Goal: Information Seeking & Learning: Learn about a topic

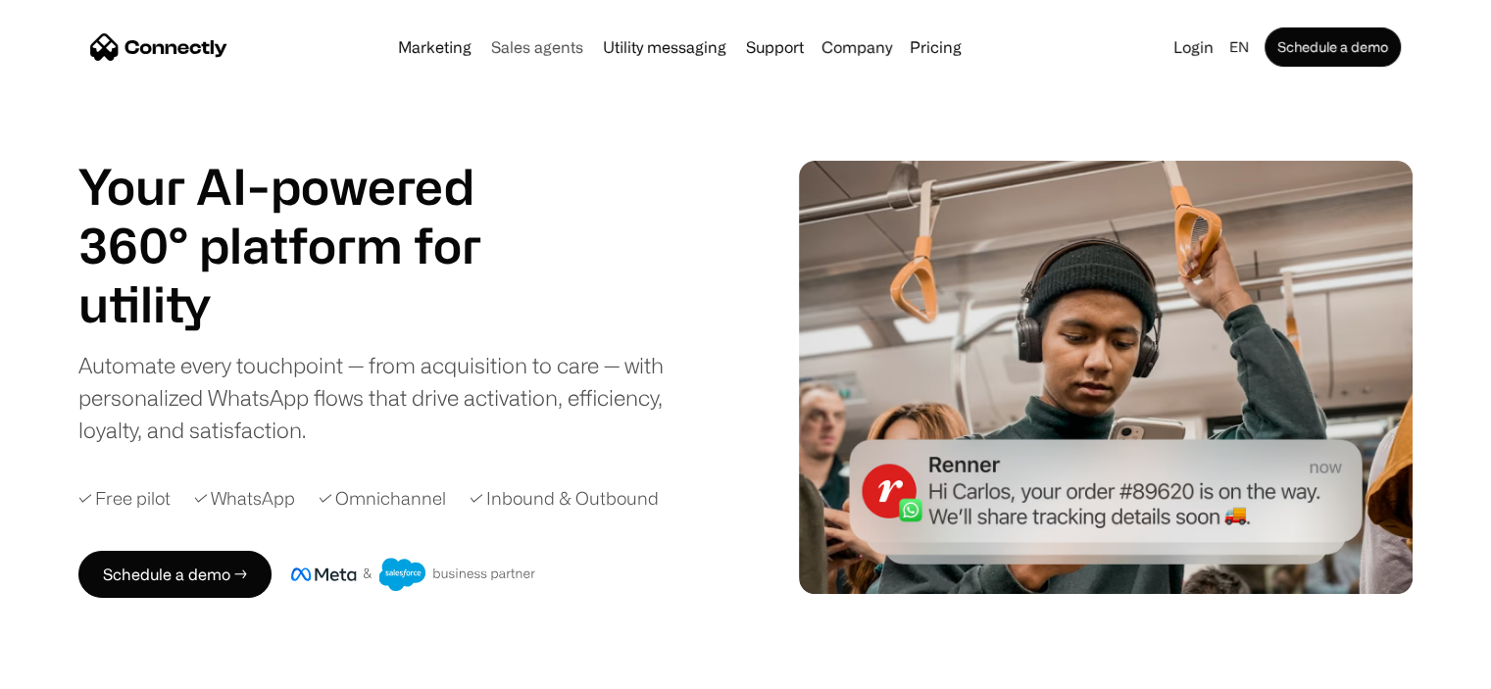
click at [533, 50] on link "Sales agents" at bounding box center [537, 47] width 108 height 16
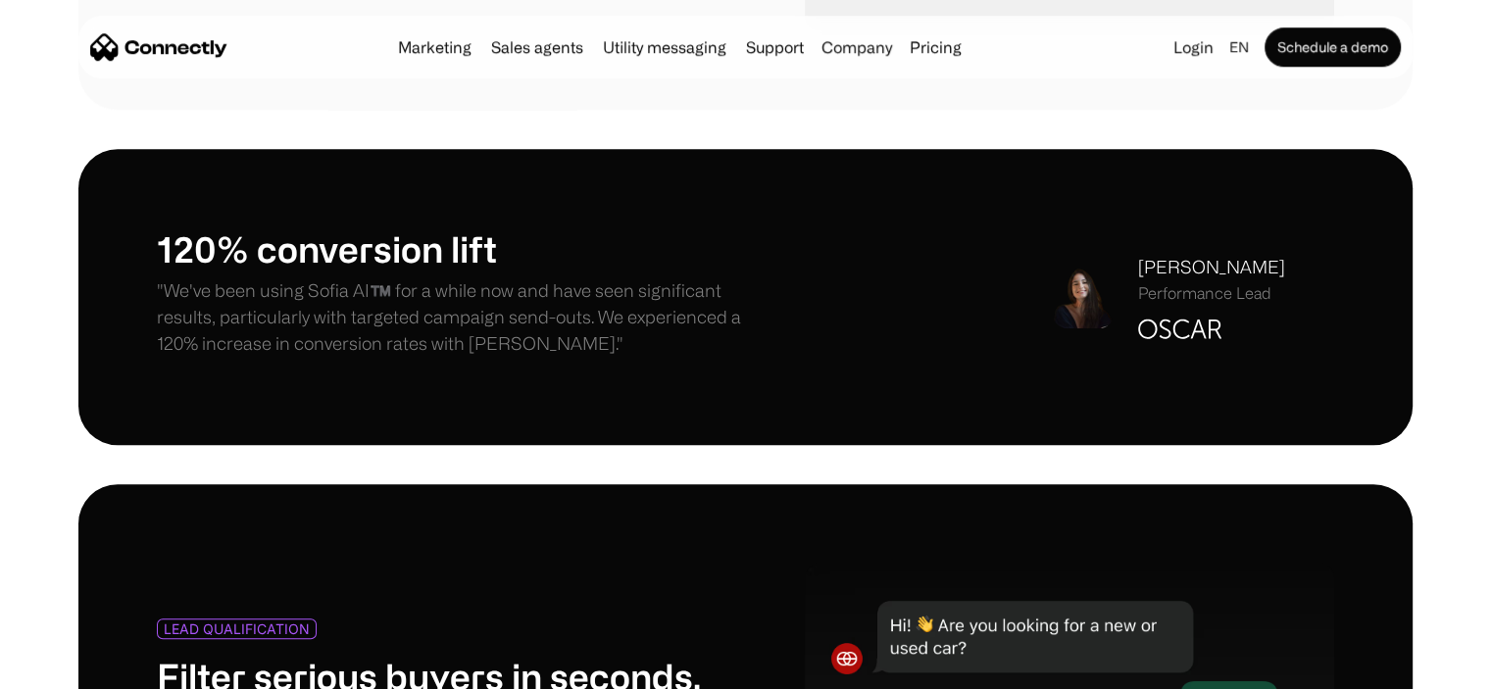
scroll to position [1177, 0]
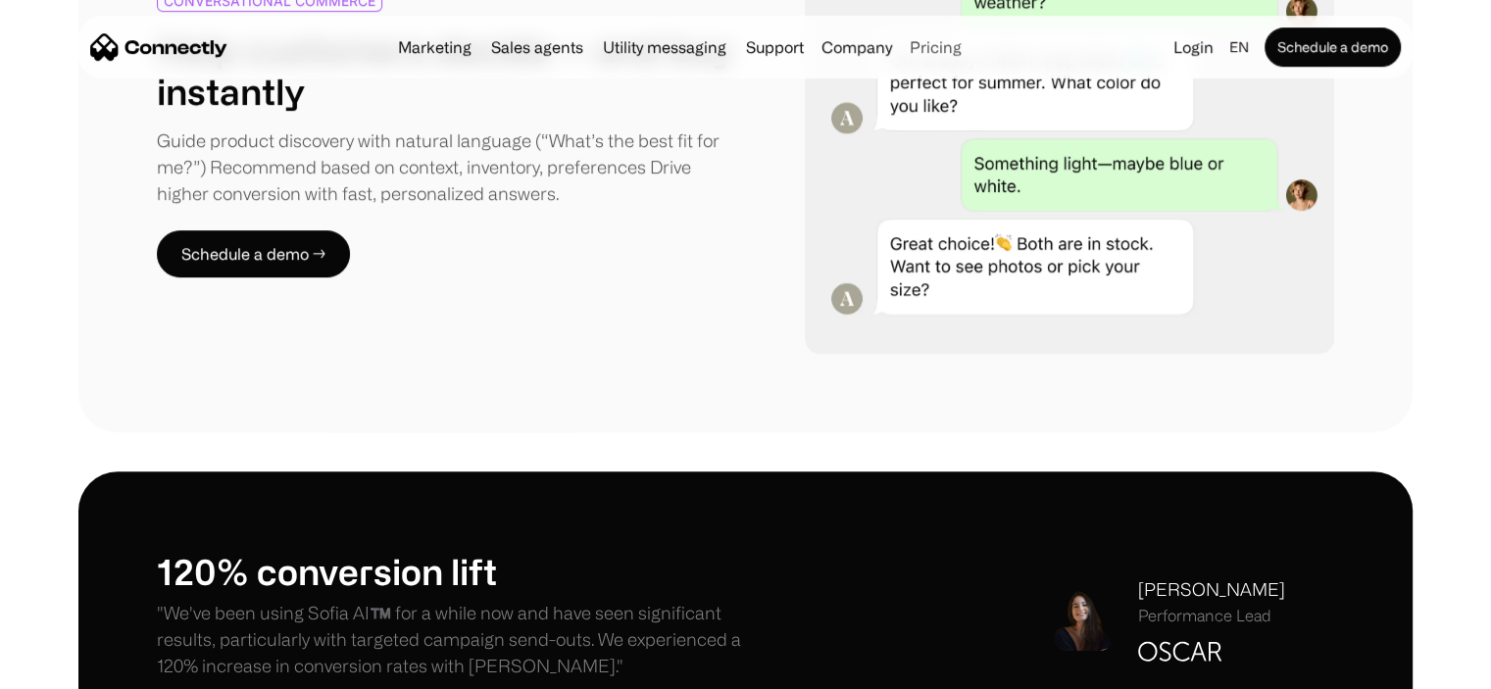
click at [934, 46] on link "Pricing" at bounding box center [936, 47] width 68 height 16
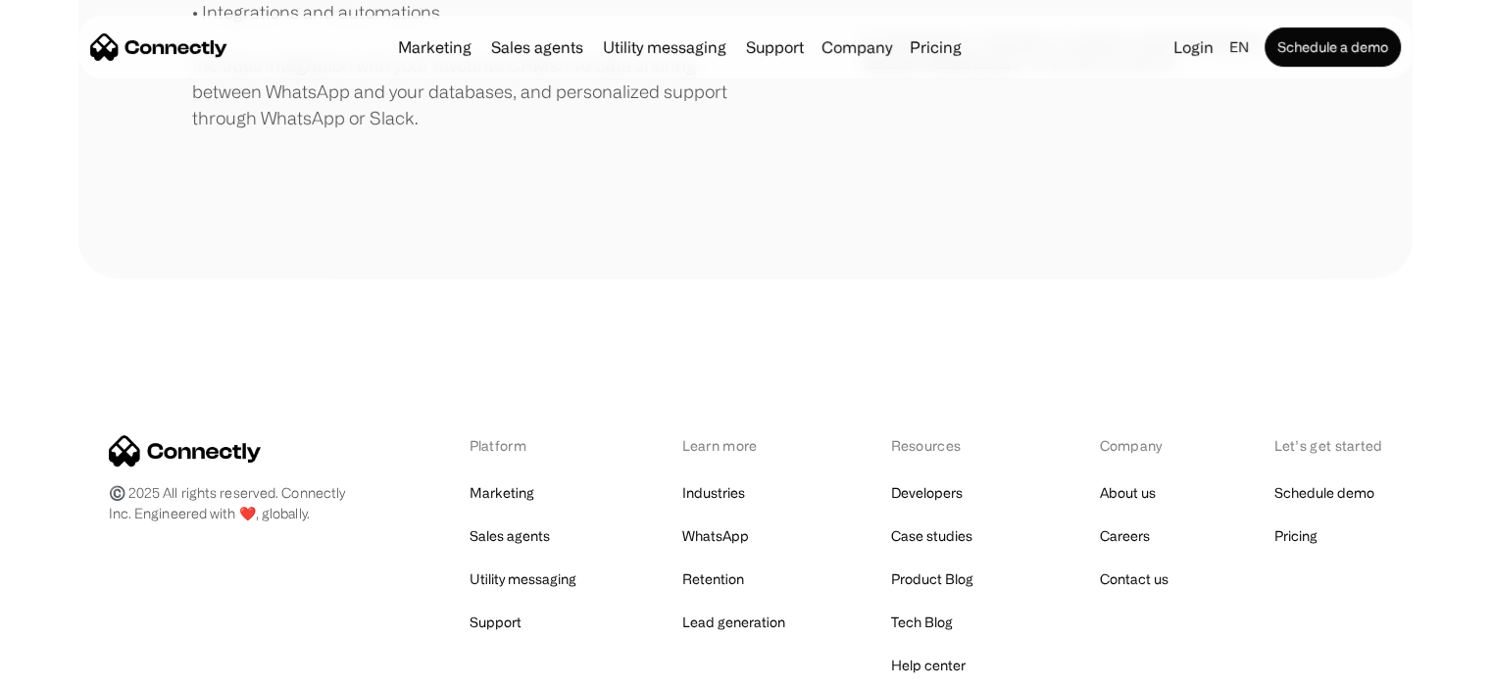
scroll to position [882, 0]
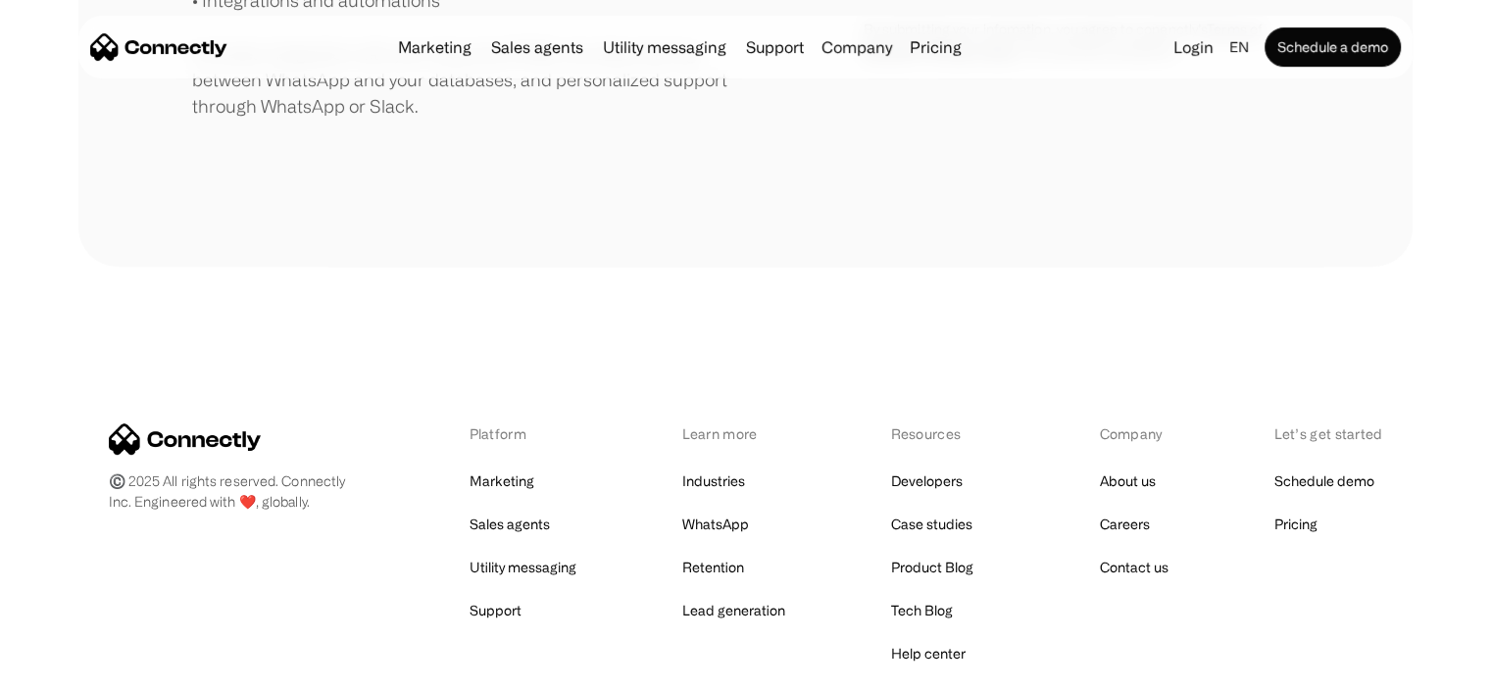
click at [762, 286] on div "©️ 2025 All rights reserved. Connectly Inc. Engineered with ❤️, globally. Platf…" at bounding box center [745, 589] width 1334 height 644
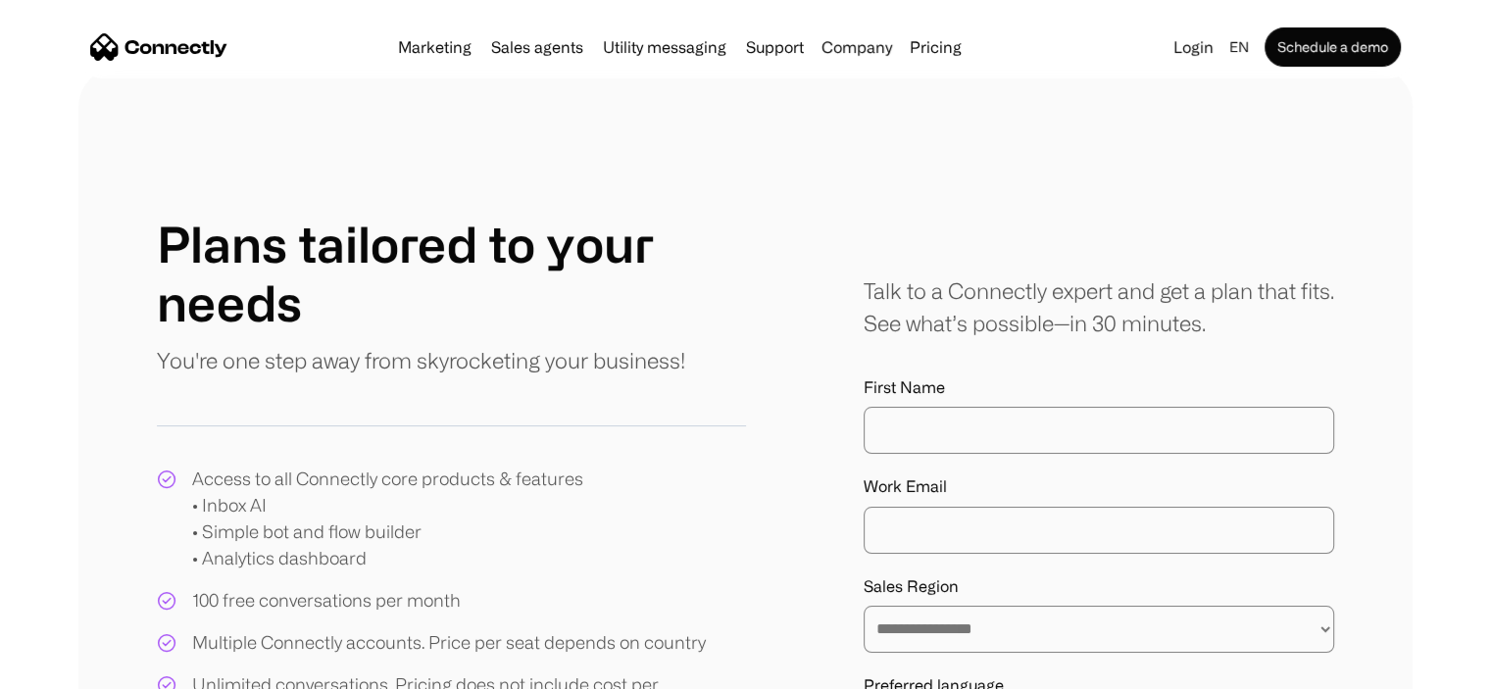
scroll to position [0, 0]
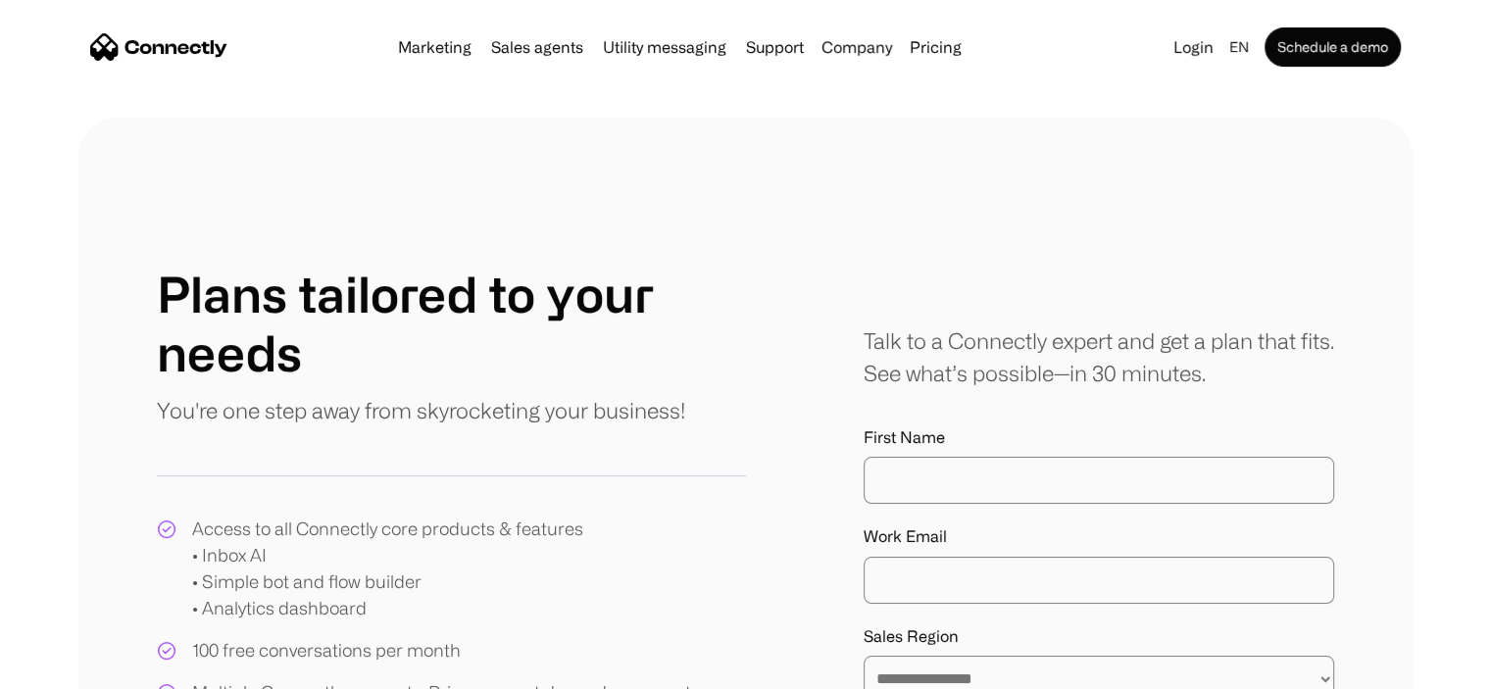
click at [0, 251] on div "**********" at bounding box center [745, 633] width 1491 height 1031
